Goal: Transaction & Acquisition: Book appointment/travel/reservation

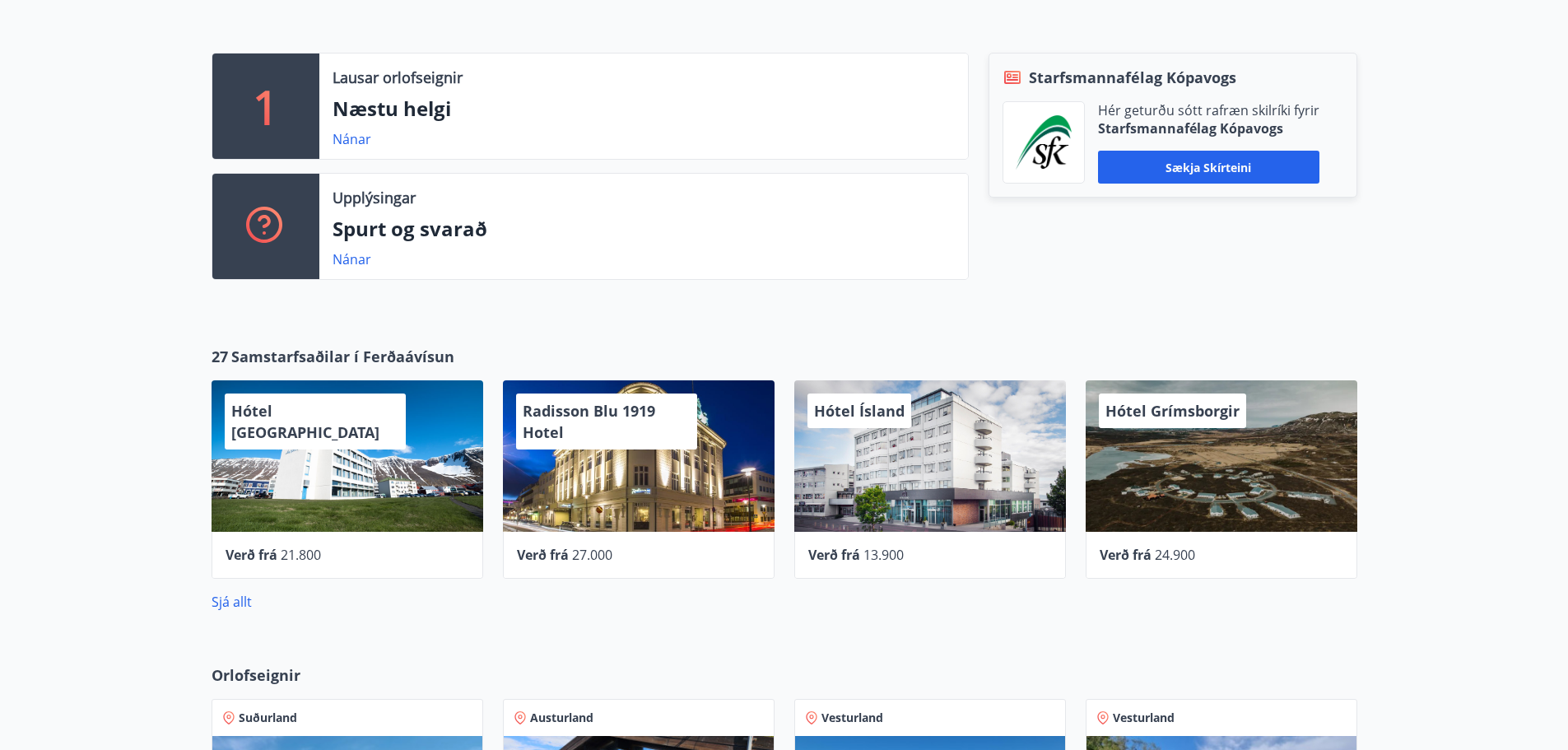
scroll to position [411, 0]
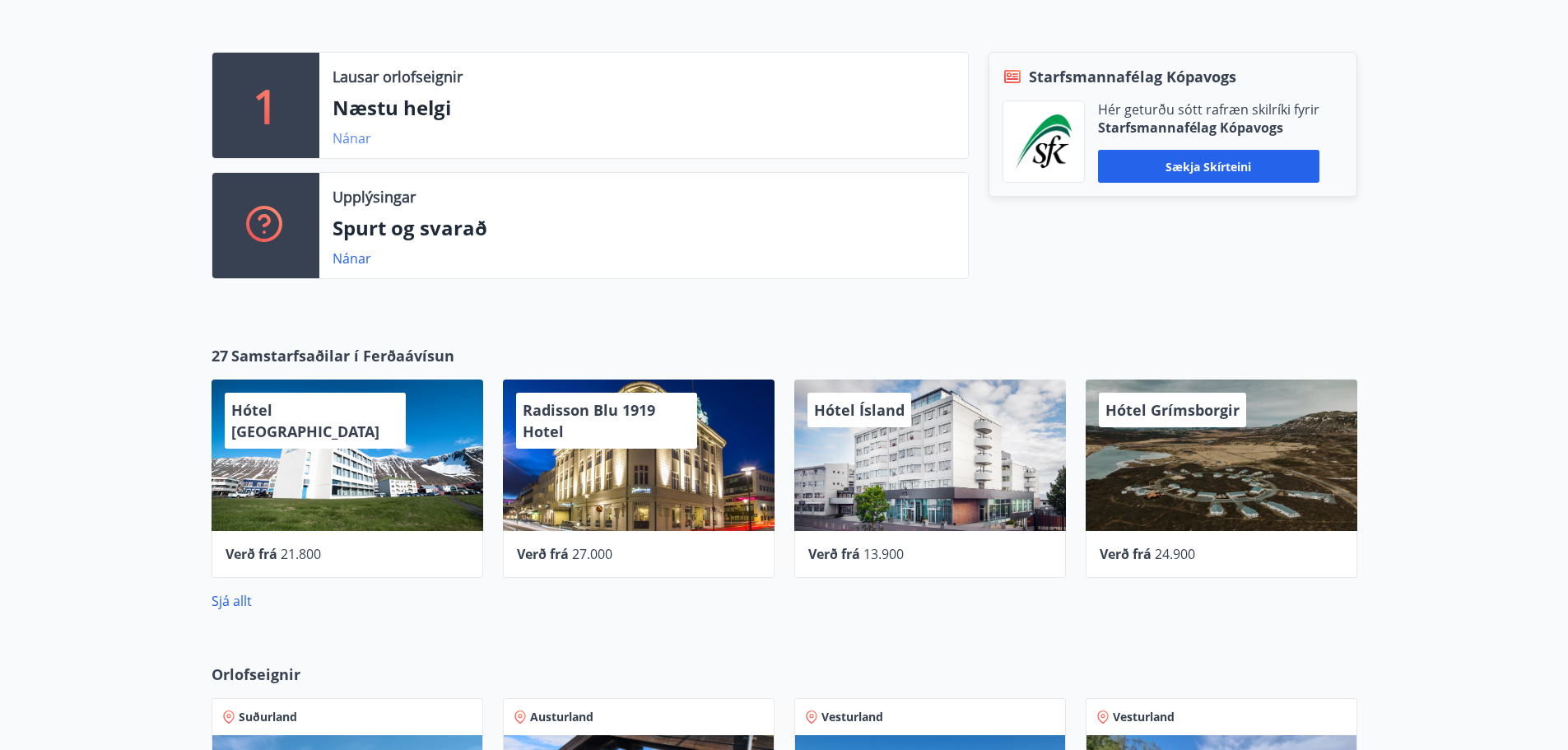
click at [349, 140] on link "Nánar" at bounding box center [352, 138] width 39 height 18
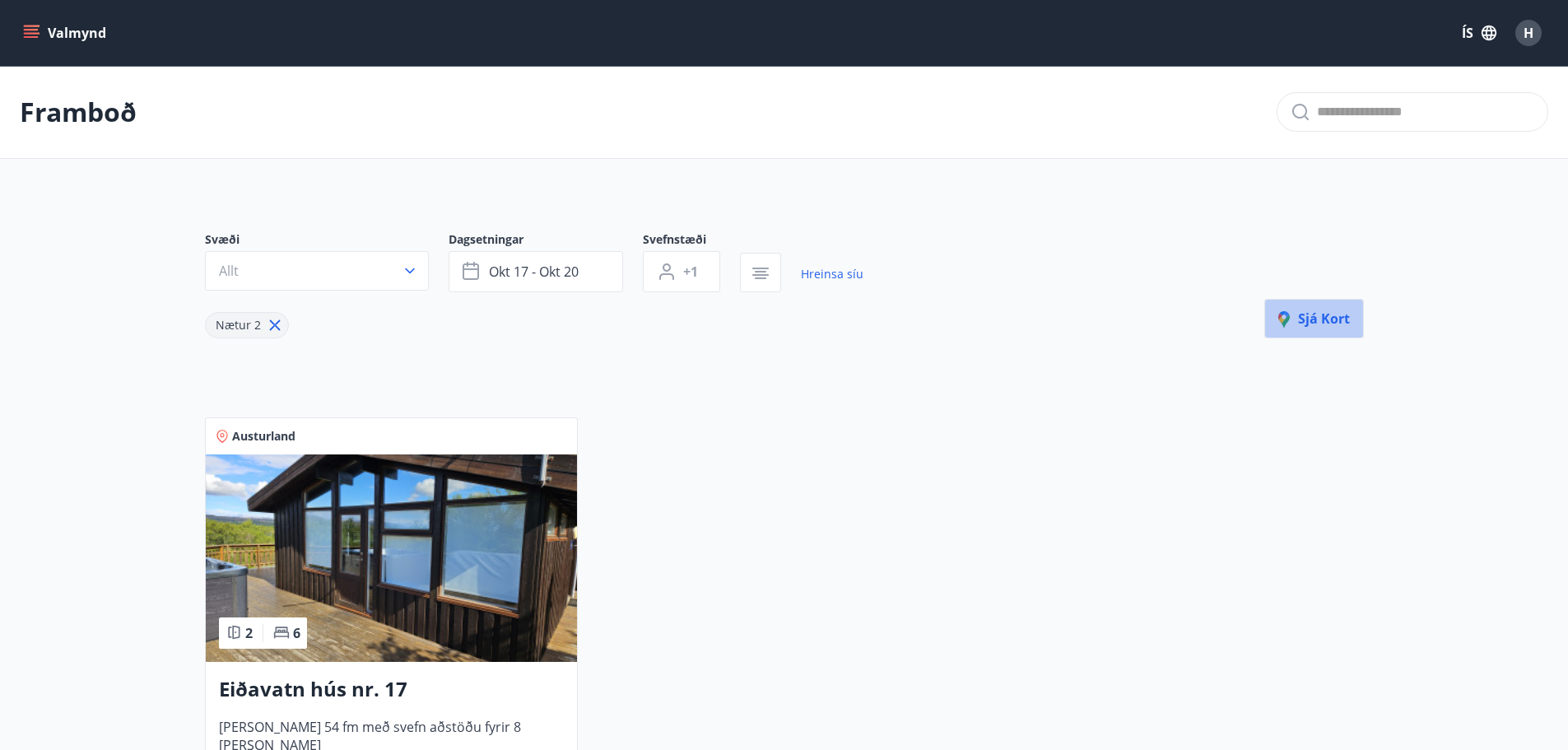
click at [1318, 318] on span "Sjá kort" at bounding box center [1313, 319] width 72 height 18
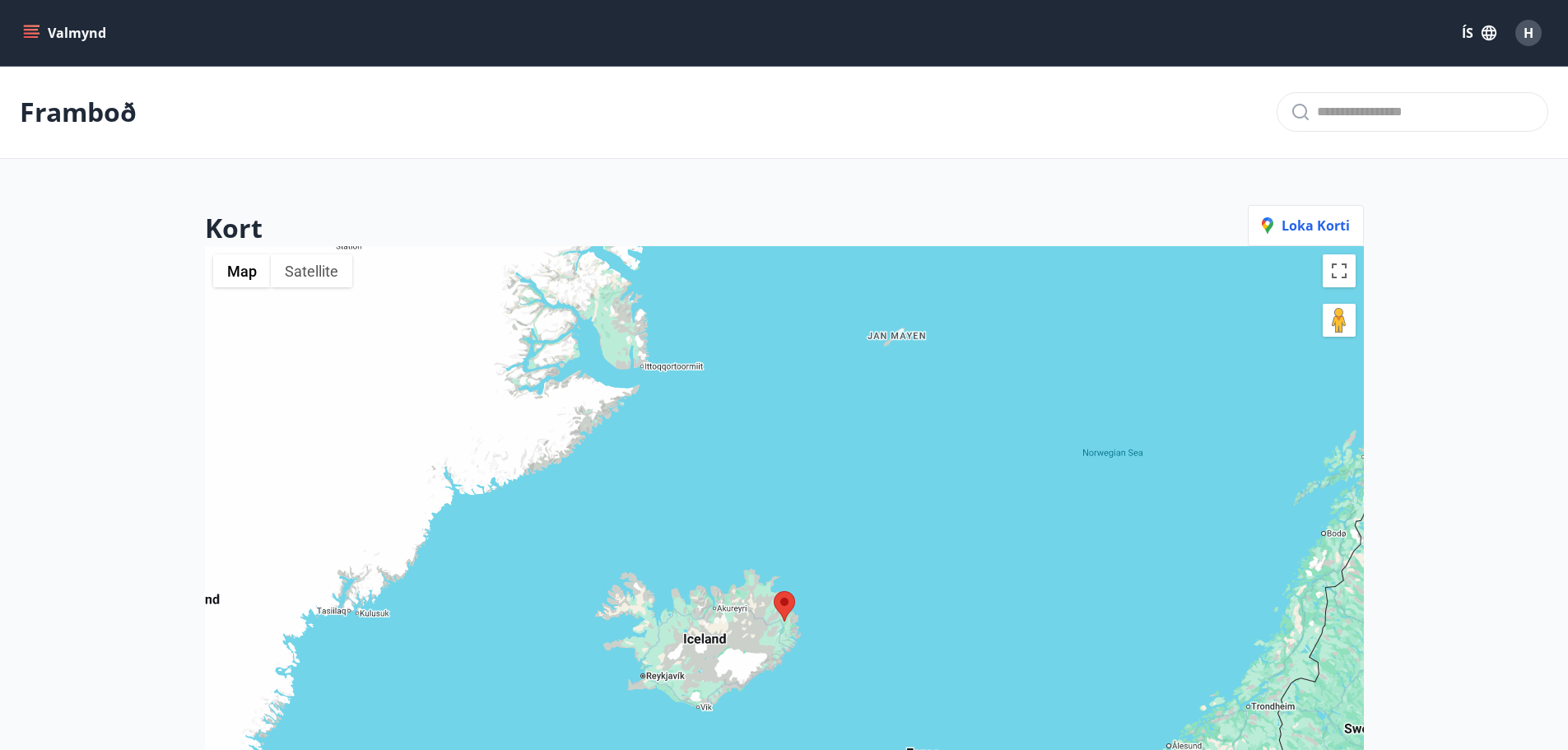
click at [1528, 24] on span "H" at bounding box center [1528, 33] width 10 height 18
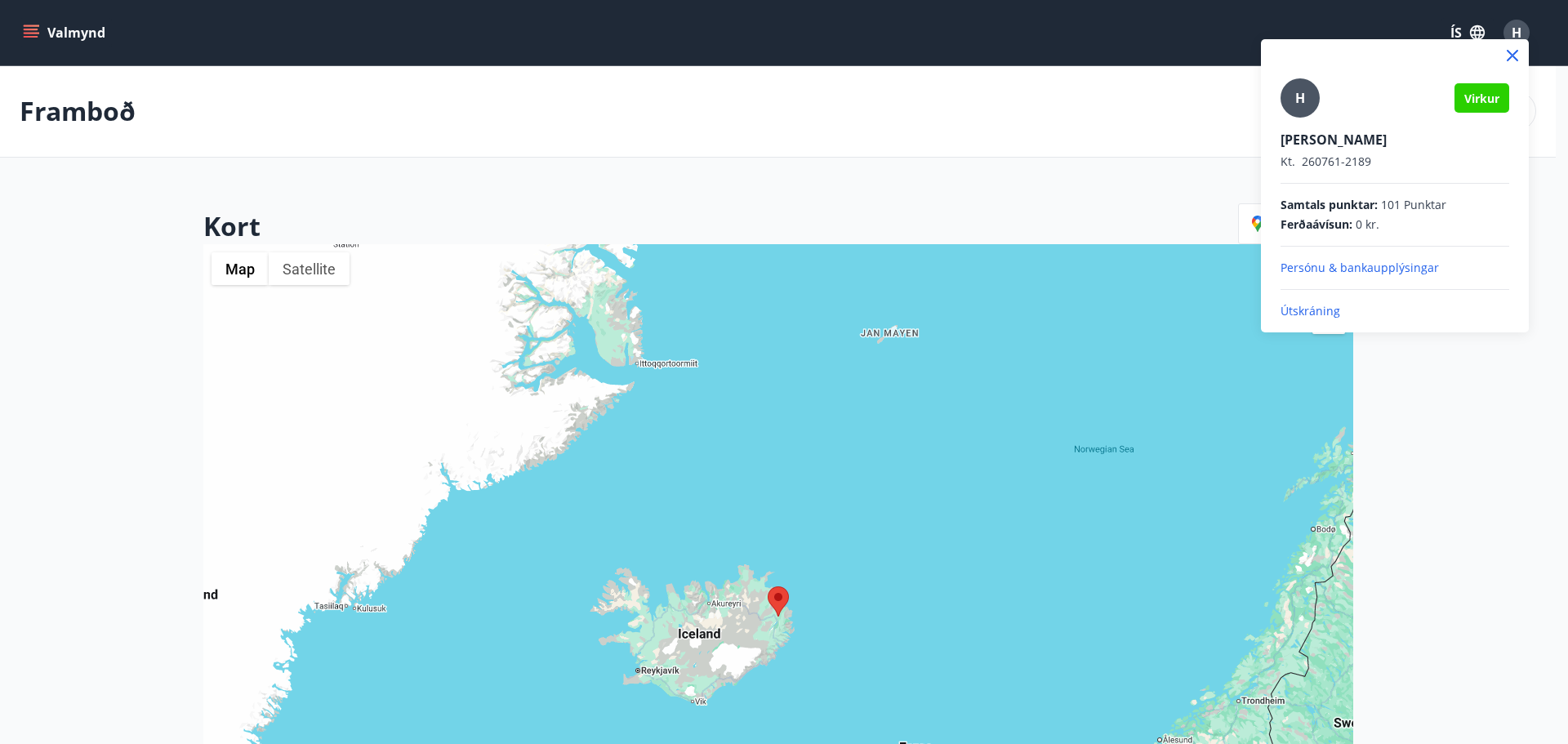
click at [1310, 303] on div "[PERSON_NAME] Kt. 260761-2189 Samtals punktar : 101 Punktar Ferðaávísun : 0 kr.…" at bounding box center [1395, 199] width 229 height 241
click at [1315, 309] on p "Útskráning" at bounding box center [1395, 311] width 229 height 16
